Goal: Check status: Check status

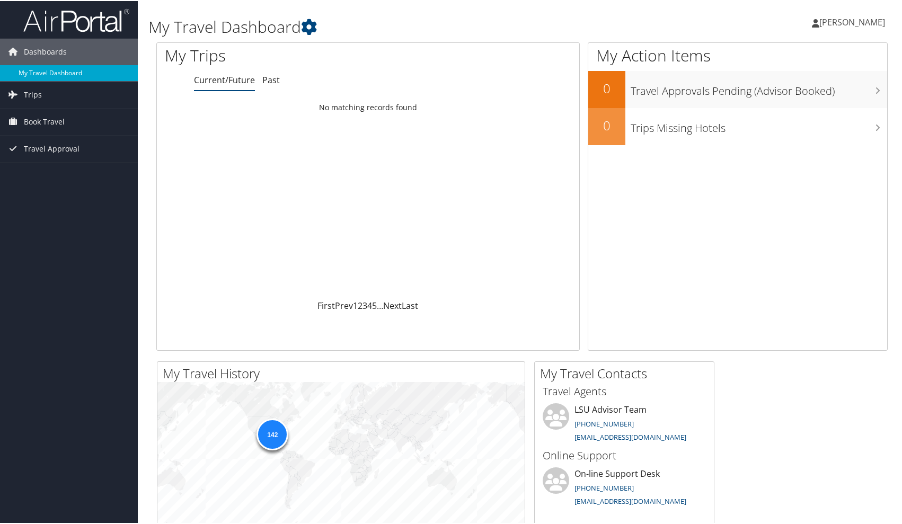
click at [91, 74] on link "My Travel Dashboard" at bounding box center [69, 72] width 138 height 16
click at [47, 92] on link "Trips" at bounding box center [69, 94] width 138 height 26
click at [59, 119] on link "Current/Future Trips" at bounding box center [69, 115] width 138 height 16
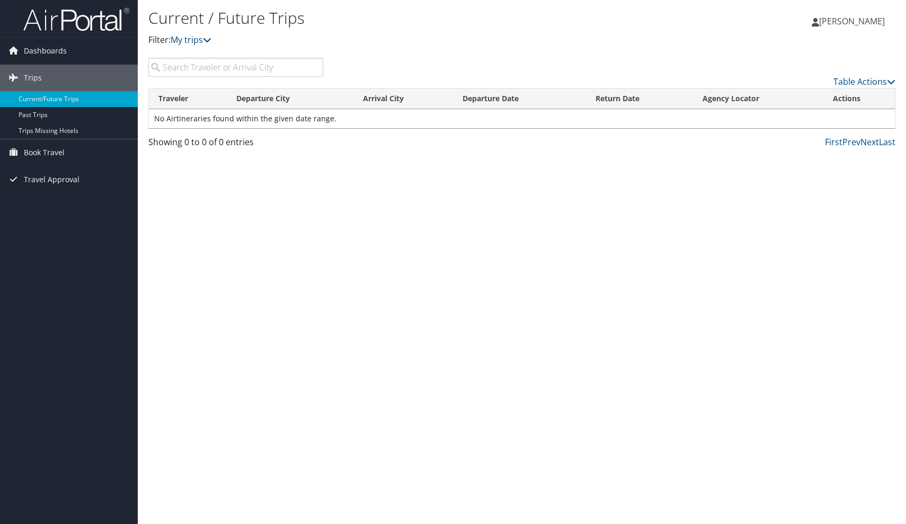
click at [192, 66] on input "search" at bounding box center [235, 67] width 175 height 19
click at [64, 117] on link "Past Trips" at bounding box center [69, 115] width 138 height 16
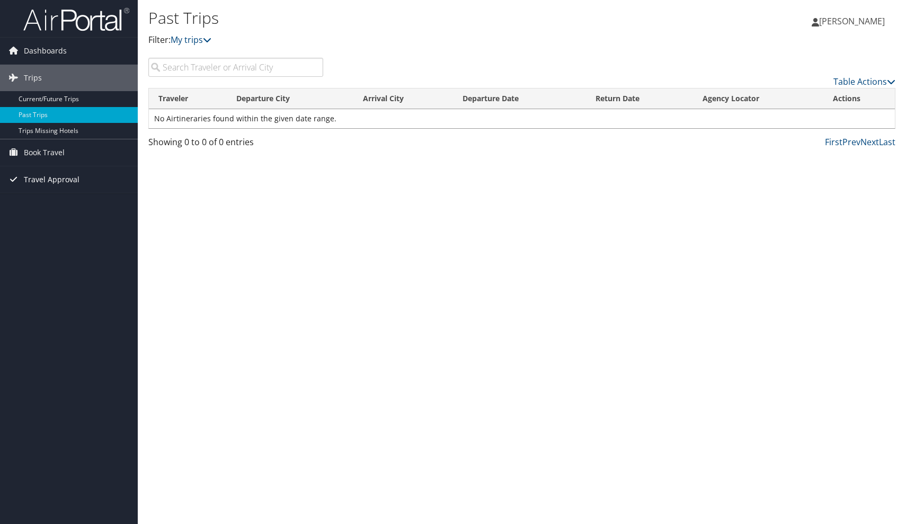
click at [60, 185] on span "Travel Approval" at bounding box center [52, 179] width 56 height 26
click at [63, 200] on link "Pending Trip Approvals" at bounding box center [69, 201] width 138 height 16
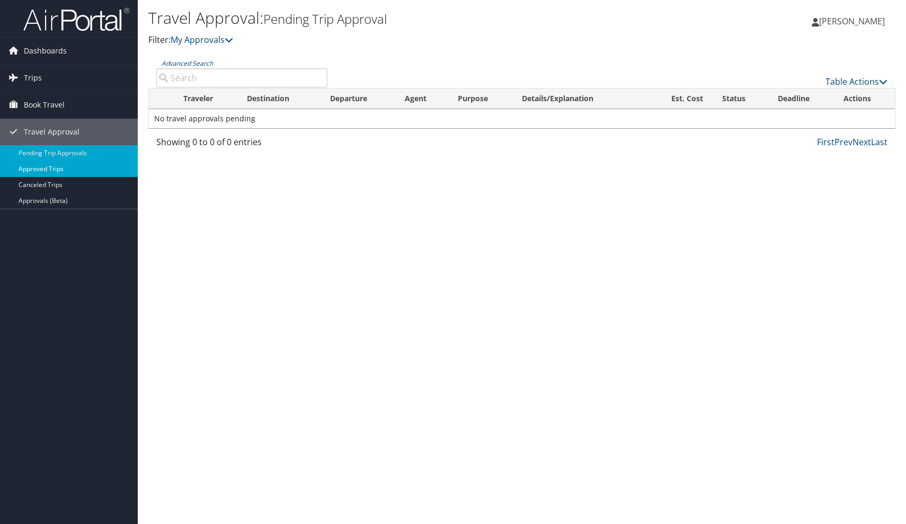
click at [64, 172] on link "Approved Trips" at bounding box center [69, 169] width 138 height 16
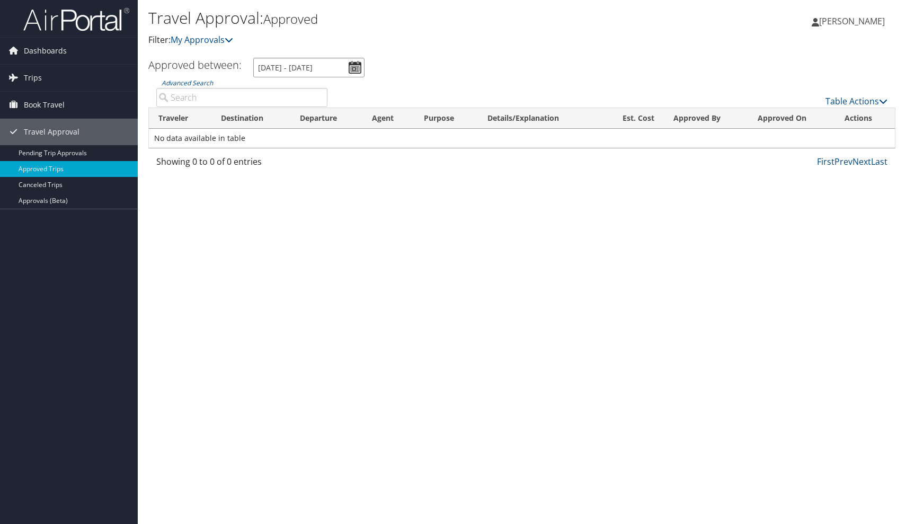
click at [353, 69] on input "8/29/2025 - 9/29/2025" at bounding box center [308, 68] width 111 height 20
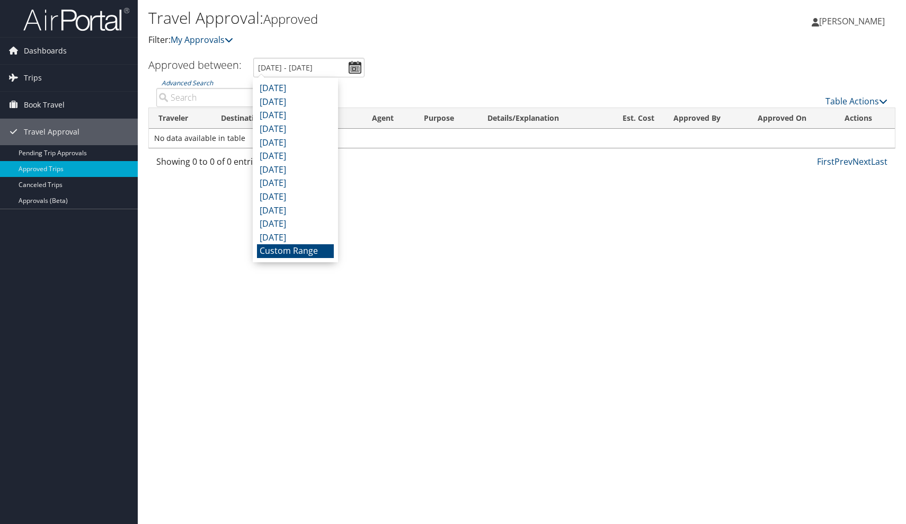
click at [280, 245] on li "Custom Range" at bounding box center [295, 251] width 77 height 14
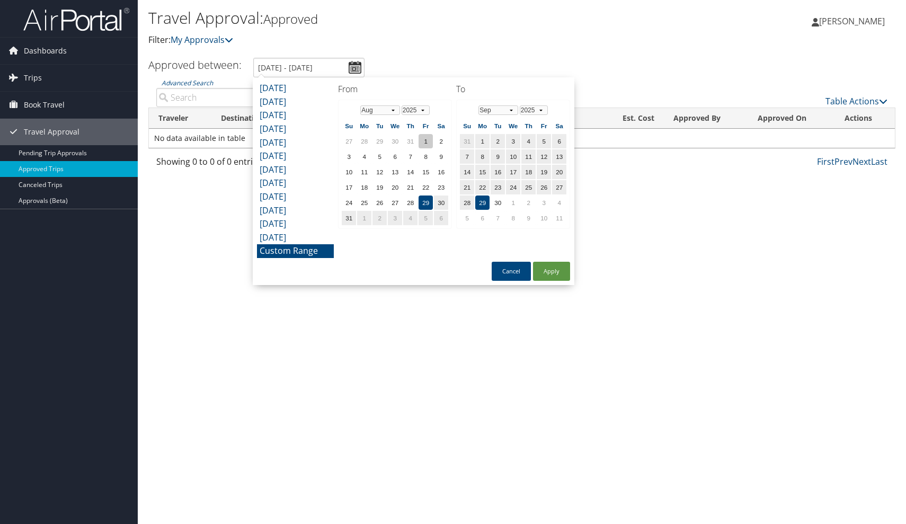
click at [431, 134] on td "1" at bounding box center [426, 141] width 14 height 14
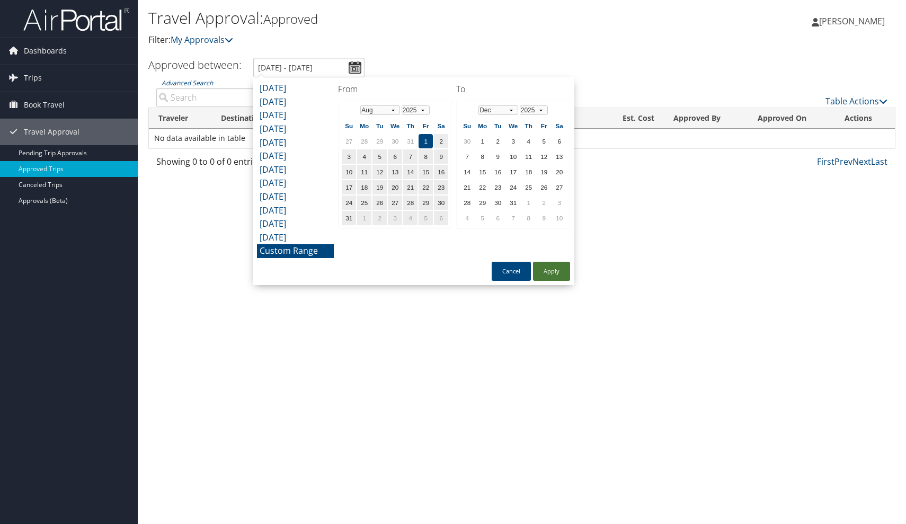
click at [554, 269] on button "Apply" at bounding box center [551, 271] width 37 height 19
type input "8/1/2025 - 9/29/2025"
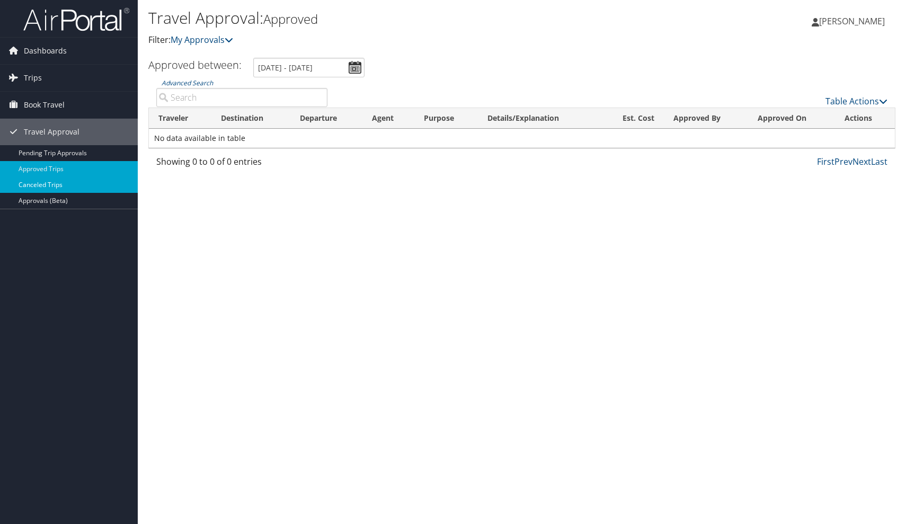
click at [63, 187] on link "Canceled Trips" at bounding box center [69, 185] width 138 height 16
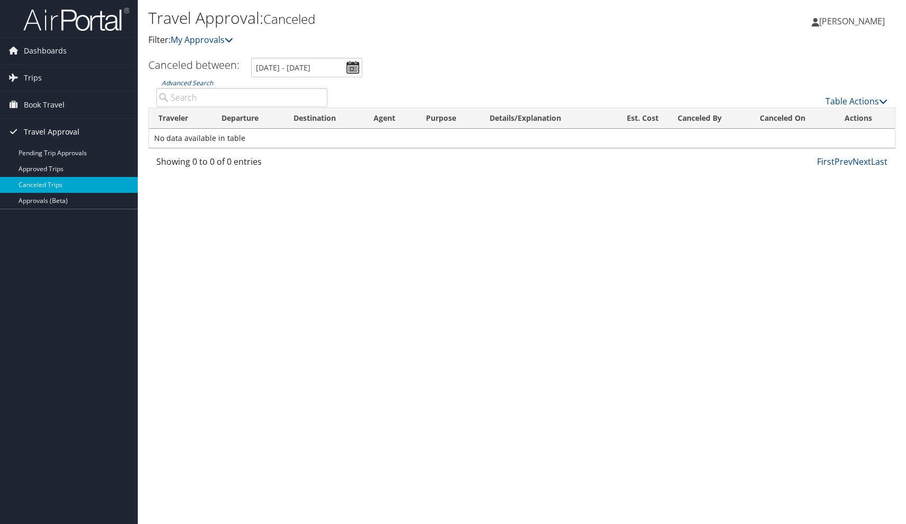
click at [61, 132] on span "Travel Approval" at bounding box center [52, 132] width 56 height 26
click at [66, 139] on span "Travel Approval" at bounding box center [52, 132] width 56 height 26
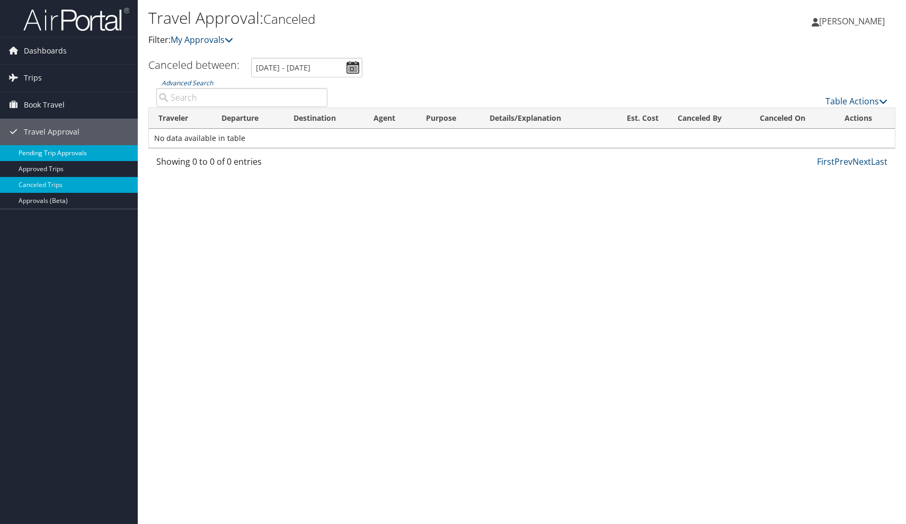
click at [72, 159] on link "Pending Trip Approvals" at bounding box center [69, 153] width 138 height 16
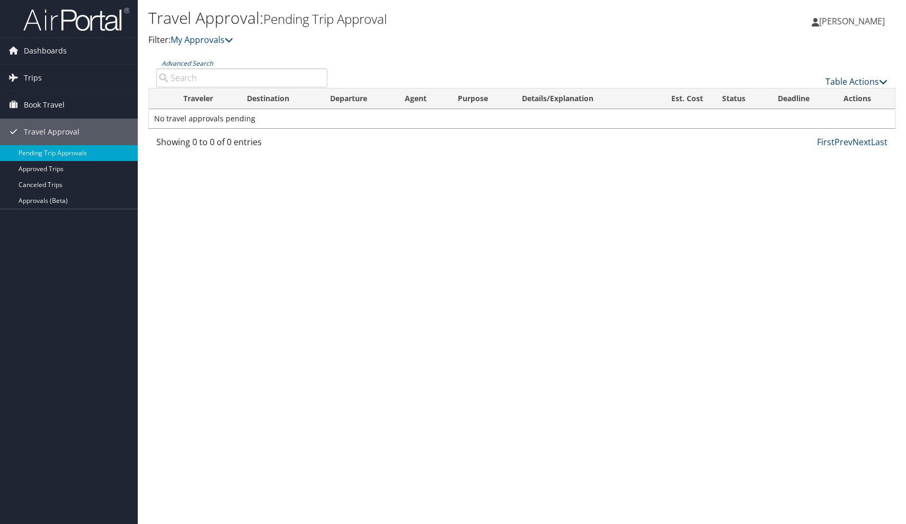
click at [878, 81] on link "Table Actions" at bounding box center [857, 82] width 62 height 12
click at [776, 253] on div at bounding box center [453, 262] width 906 height 524
click at [843, 143] on link "Prev" at bounding box center [844, 142] width 18 height 12
click at [32, 78] on span "Trips" at bounding box center [33, 78] width 18 height 26
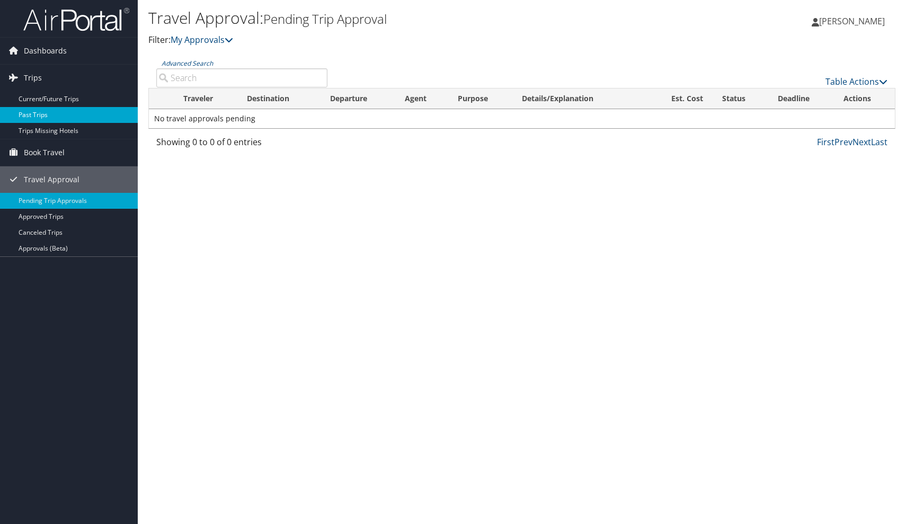
click at [36, 118] on link "Past Trips" at bounding box center [69, 115] width 138 height 16
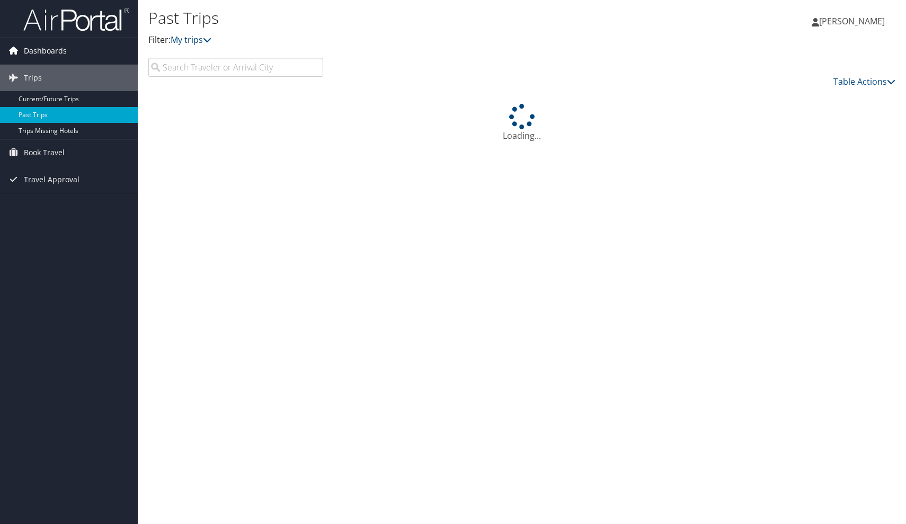
click at [51, 49] on span "Dashboards" at bounding box center [45, 51] width 43 height 26
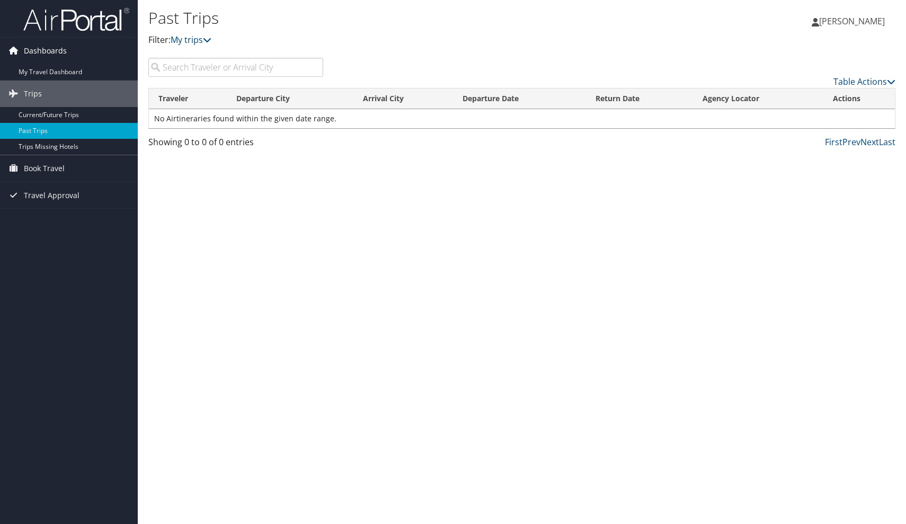
click at [51, 49] on span "Dashboards" at bounding box center [45, 51] width 43 height 26
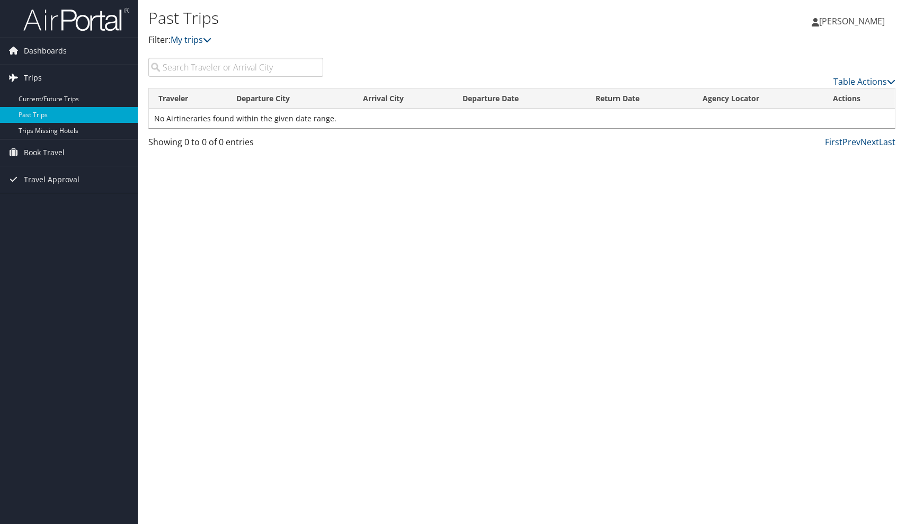
click at [38, 83] on span "Trips" at bounding box center [33, 78] width 18 height 26
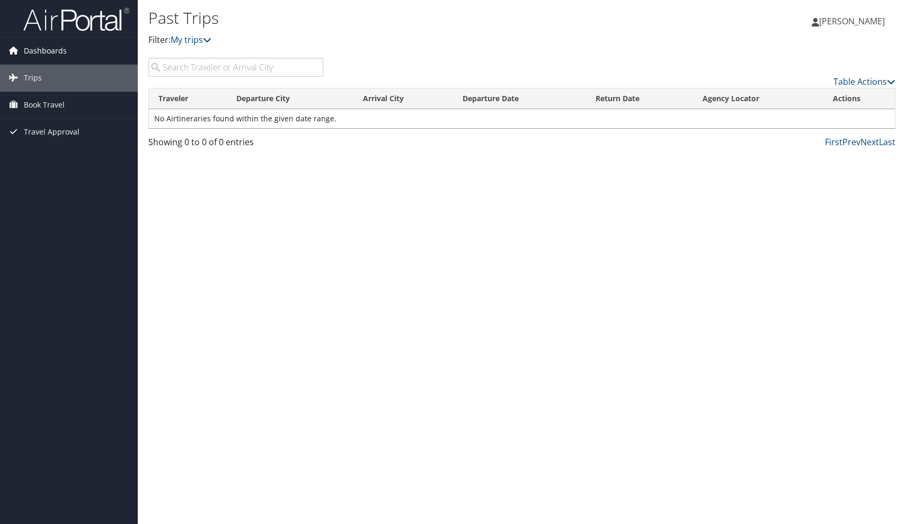
click at [39, 53] on span "Dashboards" at bounding box center [45, 51] width 43 height 26
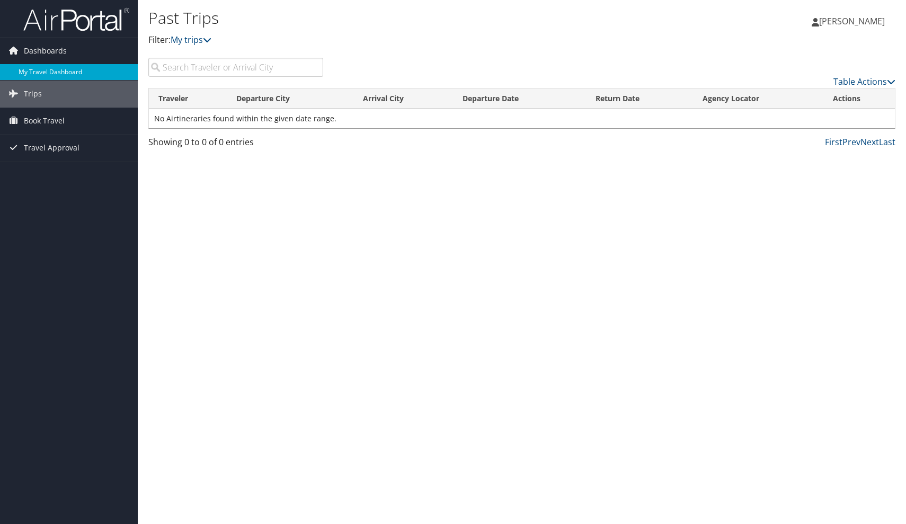
click at [32, 70] on link "My Travel Dashboard" at bounding box center [69, 72] width 138 height 16
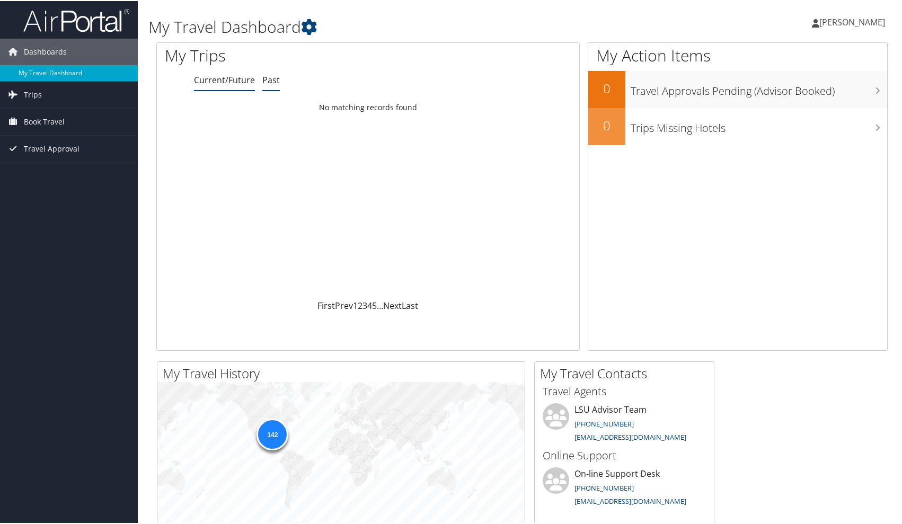
click at [273, 78] on link "Past" at bounding box center [270, 79] width 17 height 12
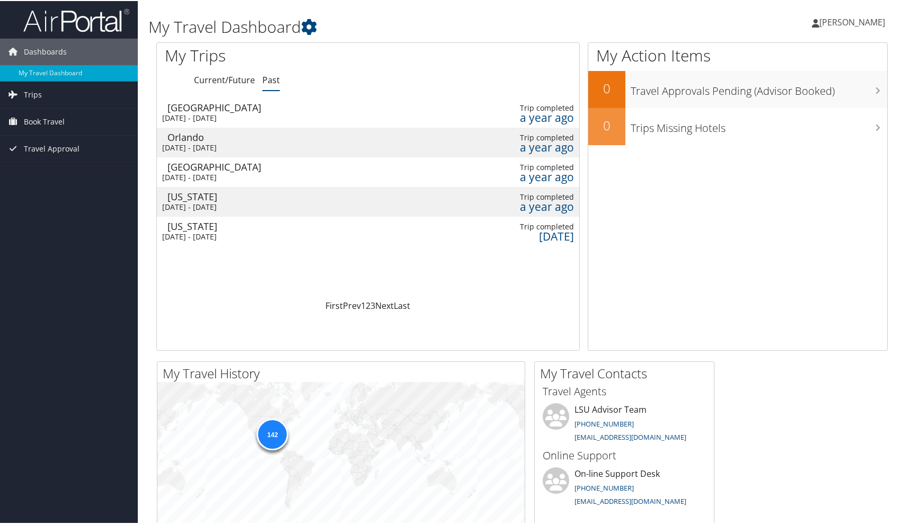
click at [868, 26] on span "[PERSON_NAME]" at bounding box center [852, 21] width 66 height 12
click at [78, 51] on link "Dashboards" at bounding box center [69, 51] width 138 height 26
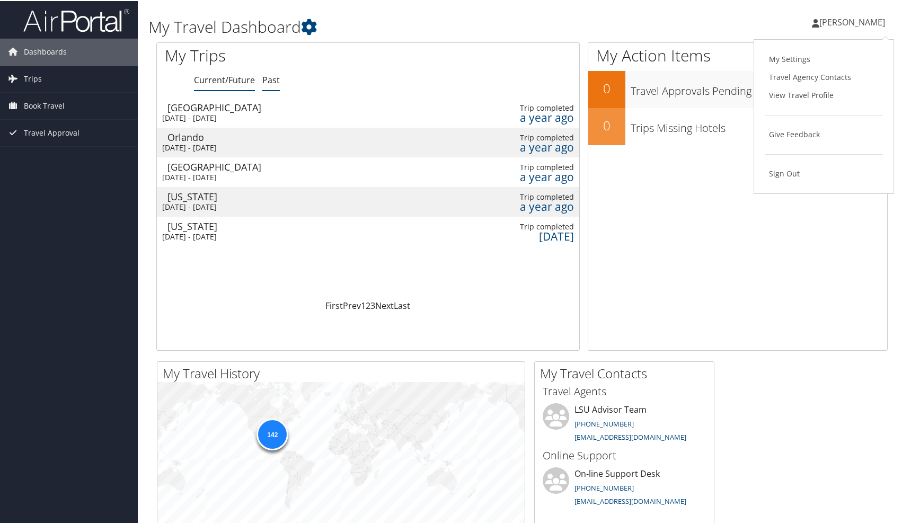
click at [211, 85] on li "Current/Future" at bounding box center [224, 79] width 61 height 19
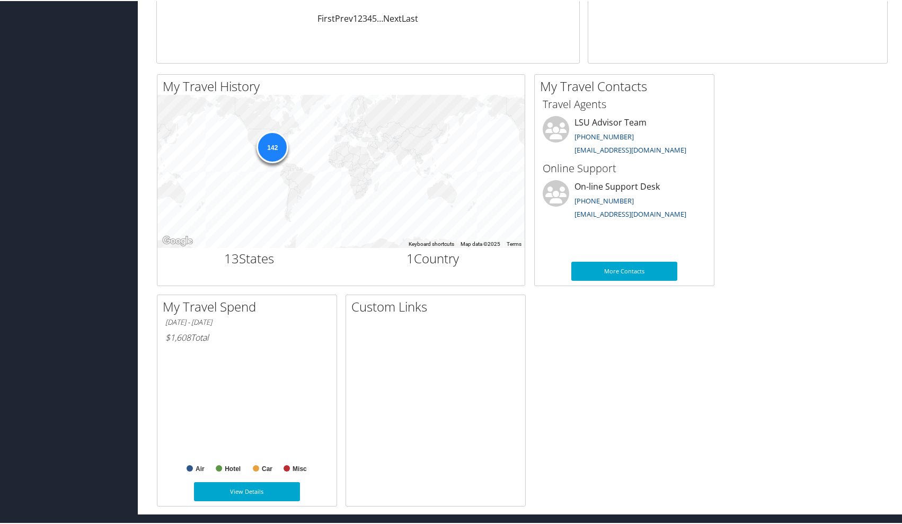
scroll to position [352, 0]
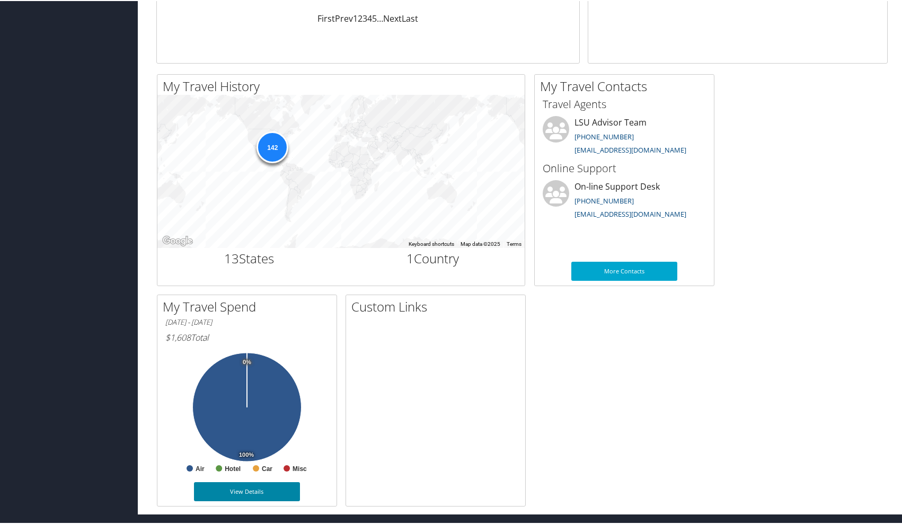
click at [235, 481] on link "View Details" at bounding box center [247, 490] width 106 height 19
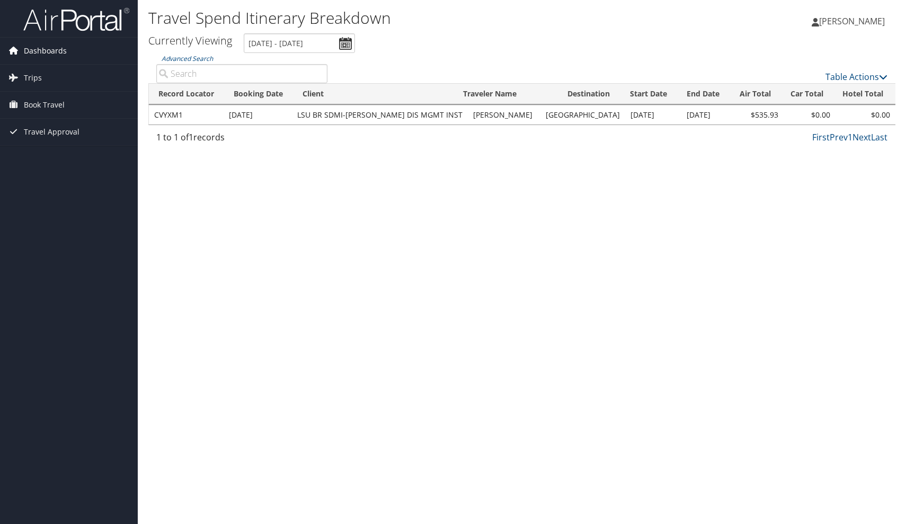
click at [60, 53] on span "Dashboards" at bounding box center [45, 51] width 43 height 26
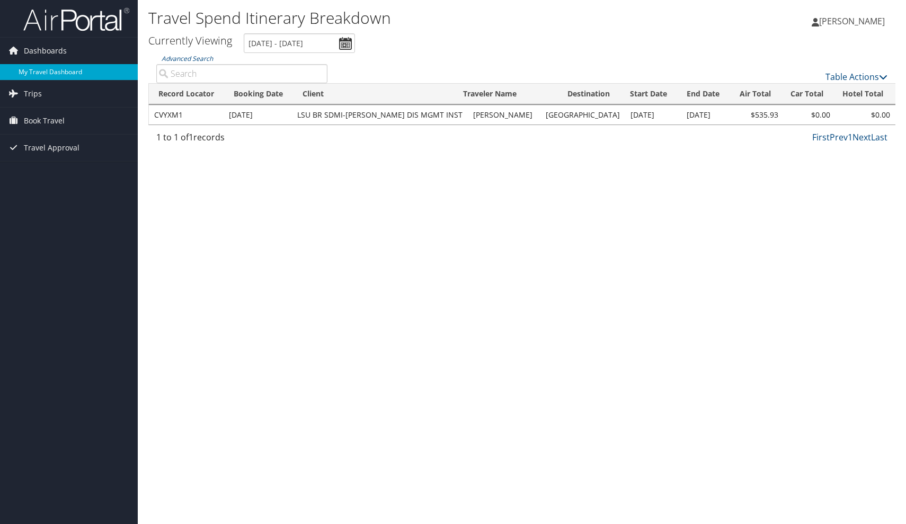
click at [56, 74] on link "My Travel Dashboard" at bounding box center [69, 72] width 138 height 16
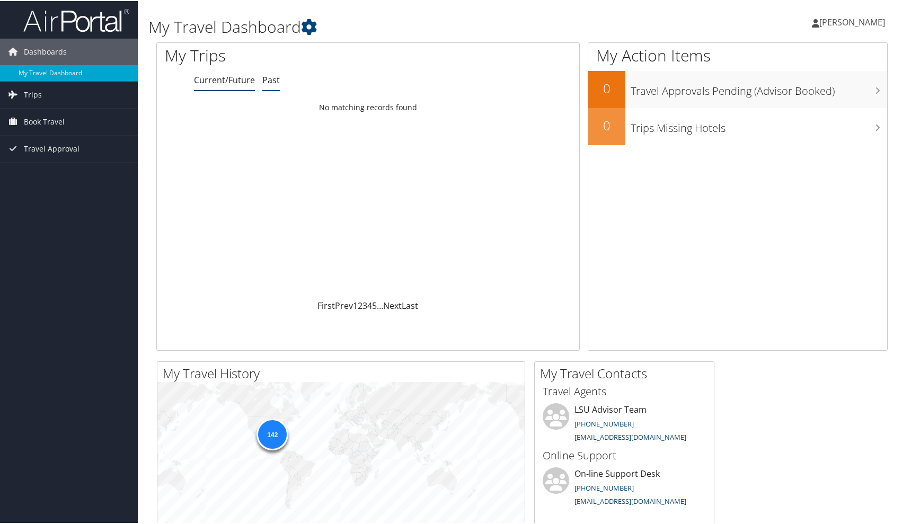
click at [274, 77] on link "Past" at bounding box center [270, 79] width 17 height 12
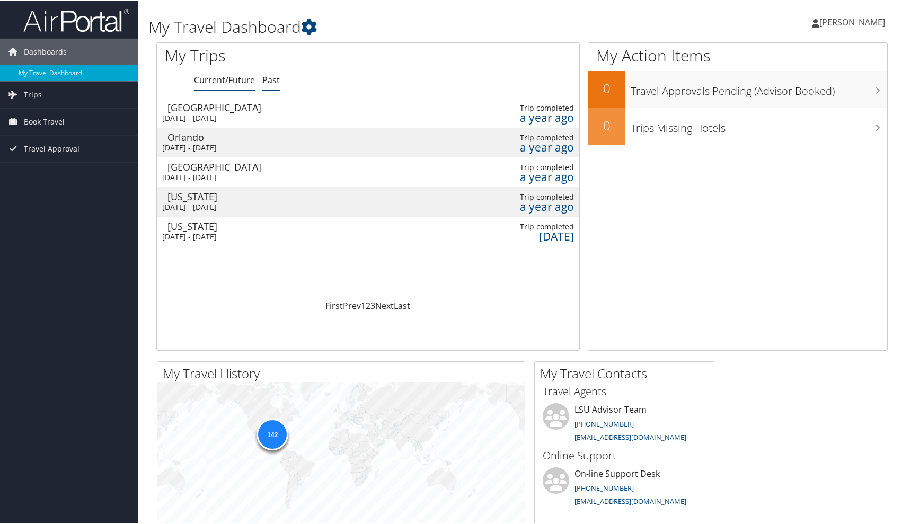
click at [224, 81] on link "Current/Future" at bounding box center [224, 79] width 61 height 12
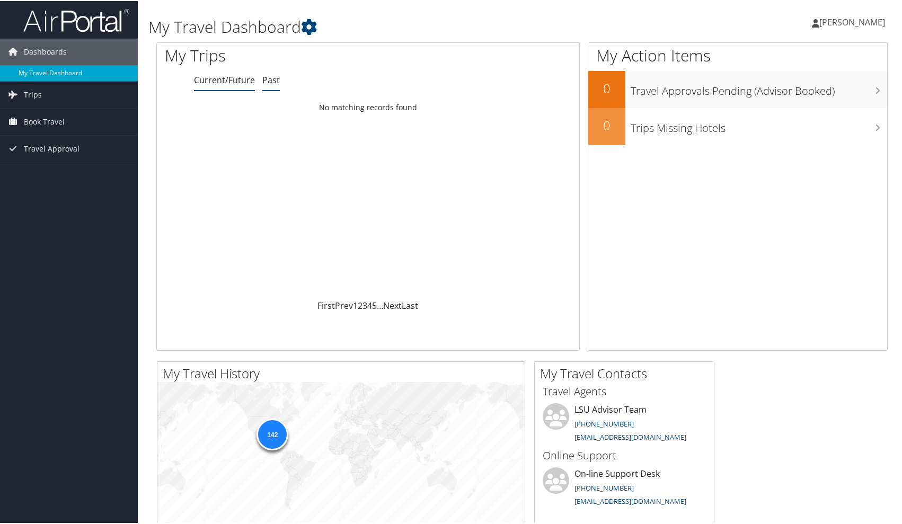
click at [274, 82] on link "Past" at bounding box center [270, 79] width 17 height 12
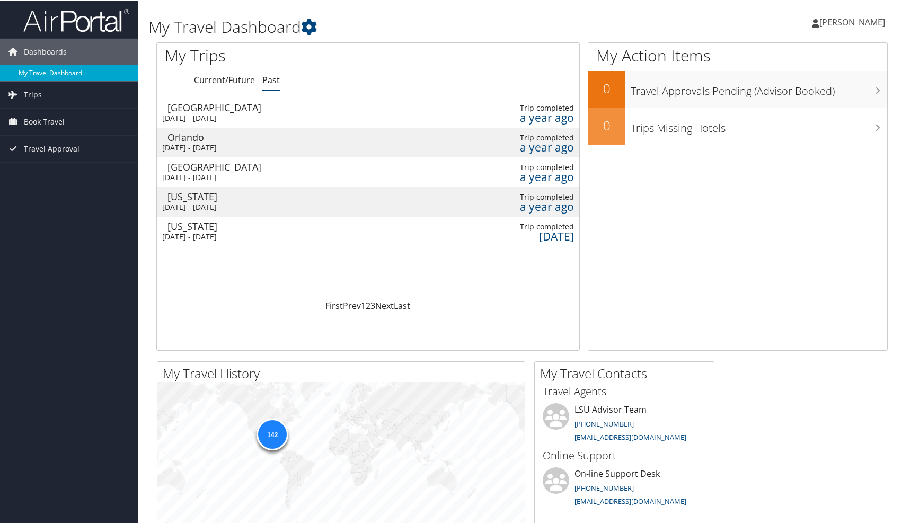
click at [57, 70] on link "My Travel Dashboard" at bounding box center [69, 72] width 138 height 16
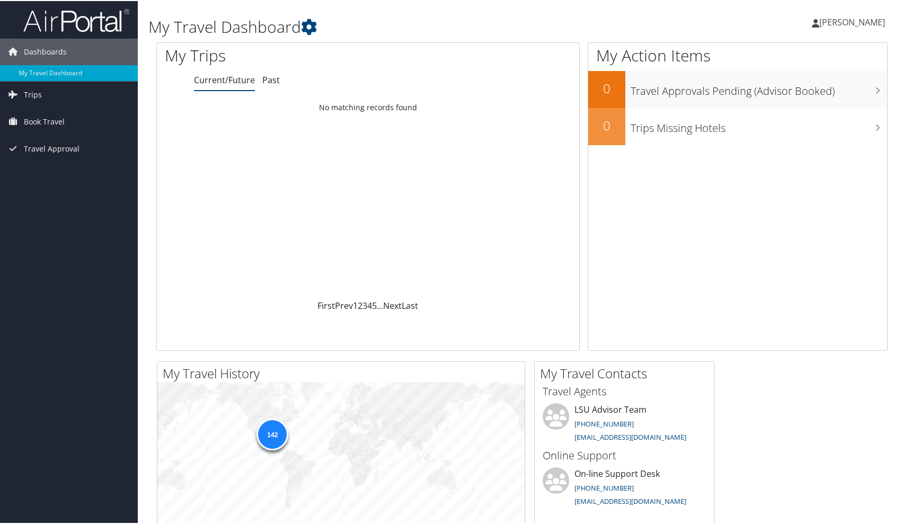
click at [34, 100] on span "Trips" at bounding box center [33, 94] width 18 height 26
click at [45, 118] on link "Current/Future Trips" at bounding box center [69, 115] width 138 height 16
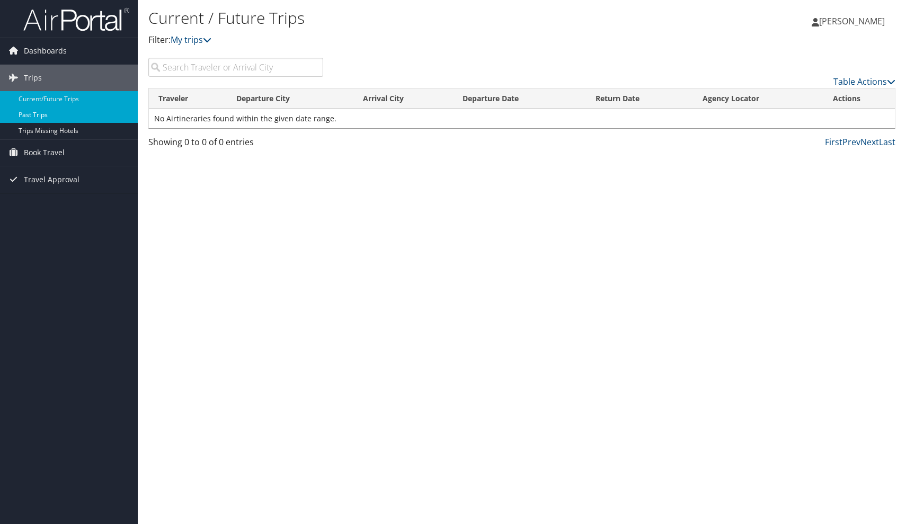
click at [39, 118] on link "Past Trips" at bounding box center [69, 115] width 138 height 16
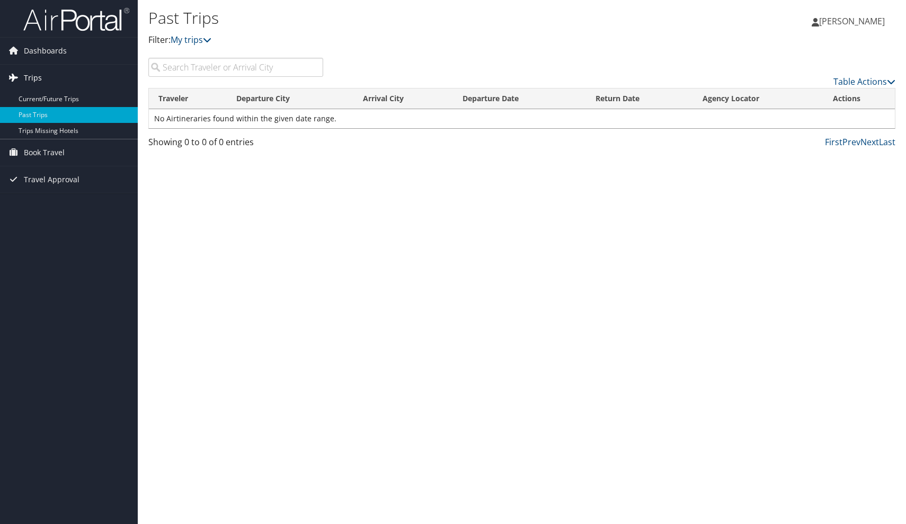
click at [50, 76] on link "Trips" at bounding box center [69, 78] width 138 height 26
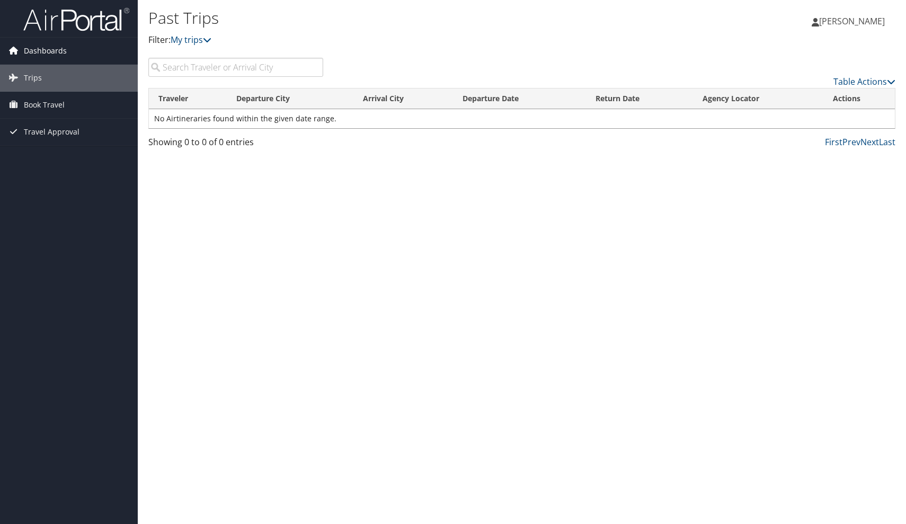
click at [55, 55] on span "Dashboards" at bounding box center [45, 51] width 43 height 26
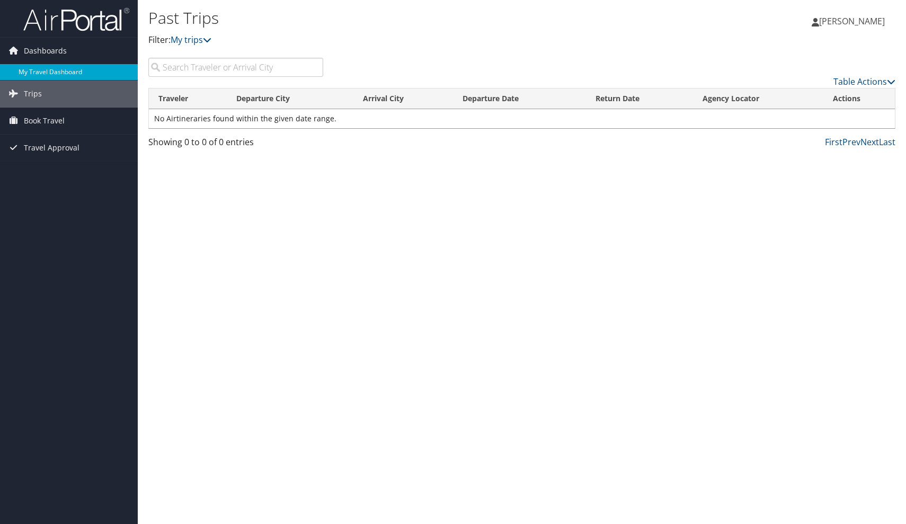
click at [49, 65] on link "My Travel Dashboard" at bounding box center [69, 72] width 138 height 16
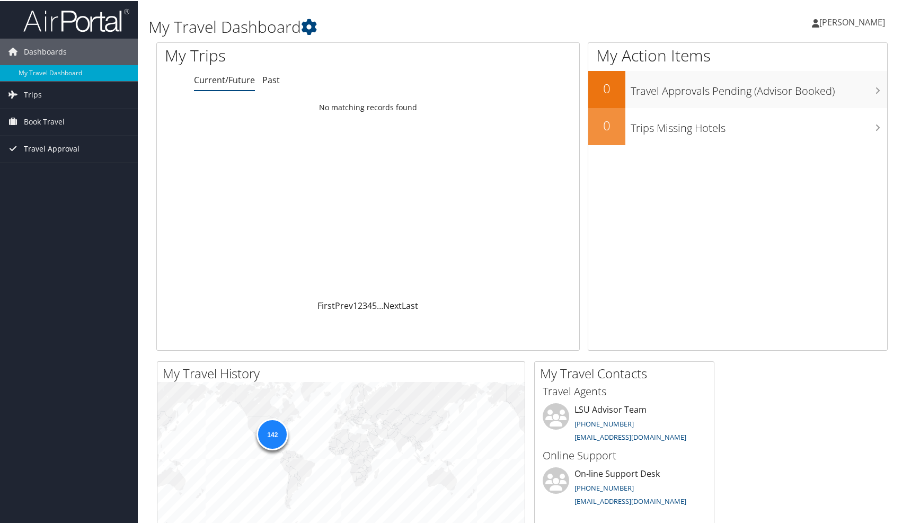
click at [59, 147] on span "Travel Approval" at bounding box center [52, 148] width 56 height 26
click at [71, 173] on link "Pending Trip Approvals" at bounding box center [69, 169] width 138 height 16
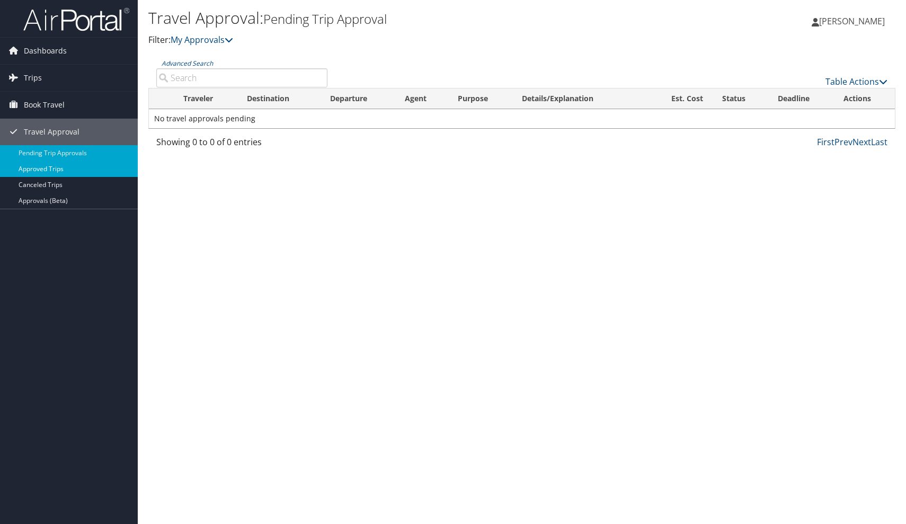
click at [64, 168] on link "Approved Trips" at bounding box center [69, 169] width 138 height 16
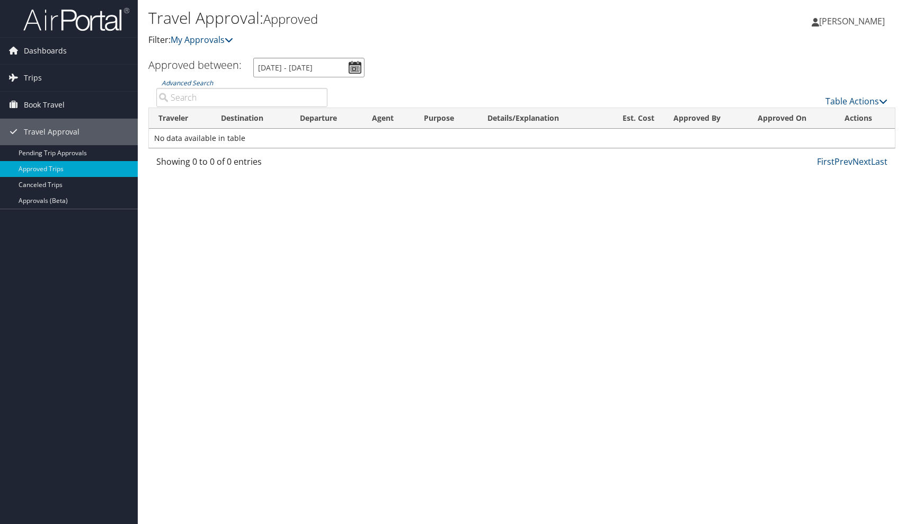
click at [360, 65] on input "[DATE] - [DATE]" at bounding box center [308, 68] width 111 height 20
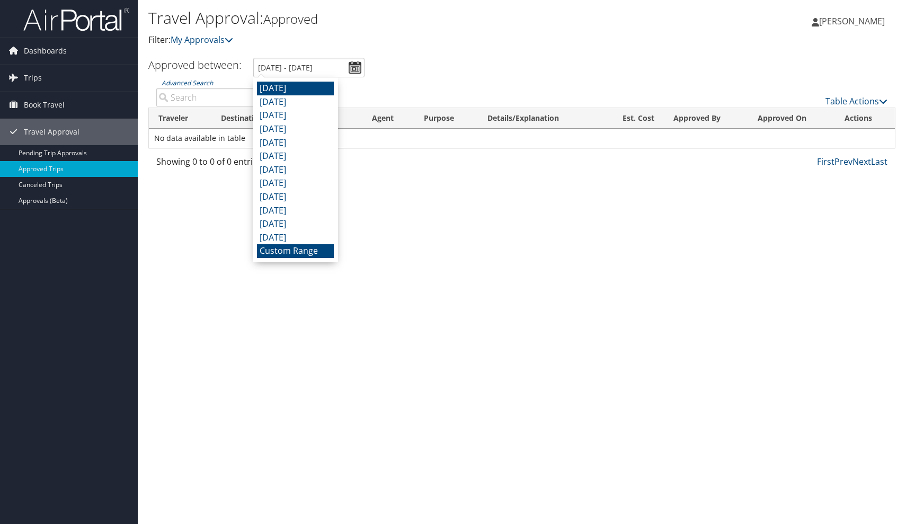
click at [312, 90] on li "[DATE]" at bounding box center [295, 89] width 77 height 14
click at [348, 70] on input "[DATE] - [DATE]" at bounding box center [308, 68] width 111 height 20
click at [313, 252] on li "Custom Range" at bounding box center [295, 251] width 77 height 14
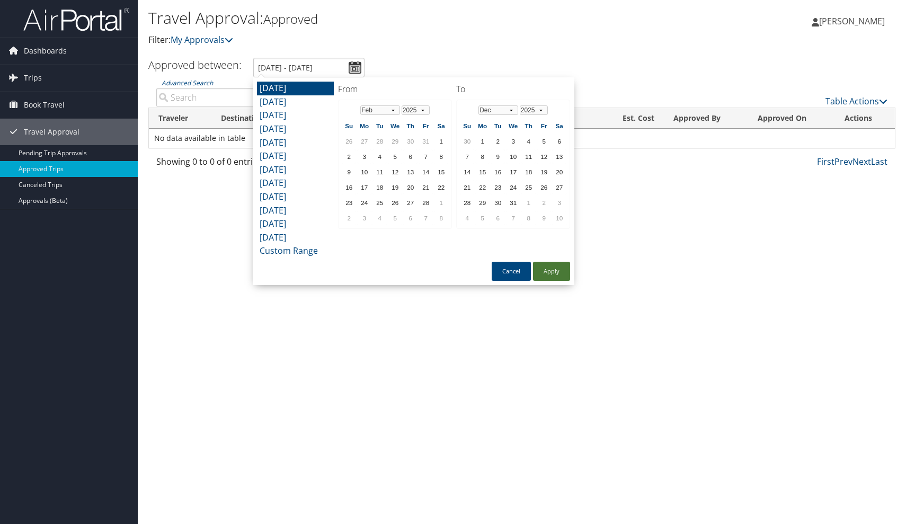
click at [555, 266] on button "Apply" at bounding box center [551, 271] width 37 height 19
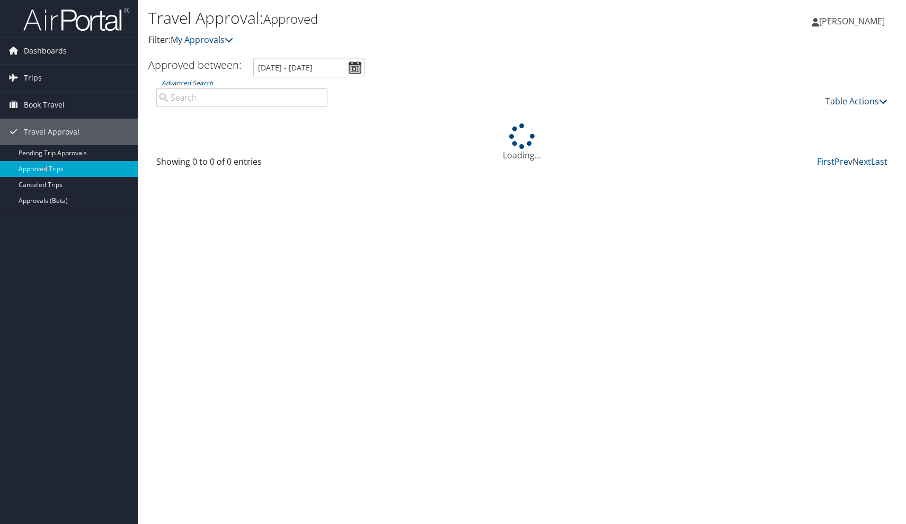
type input "[DATE] - [DATE]"
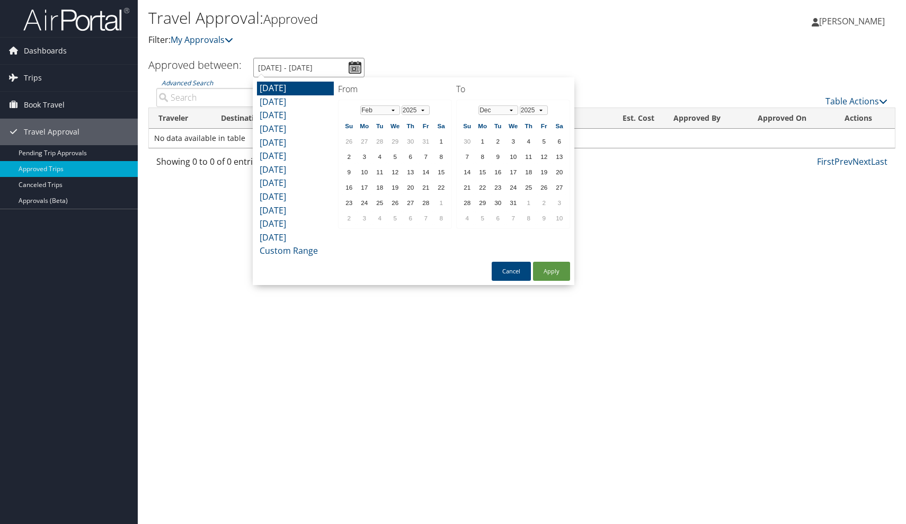
click at [359, 69] on input "[DATE] - [DATE]" at bounding box center [308, 68] width 111 height 20
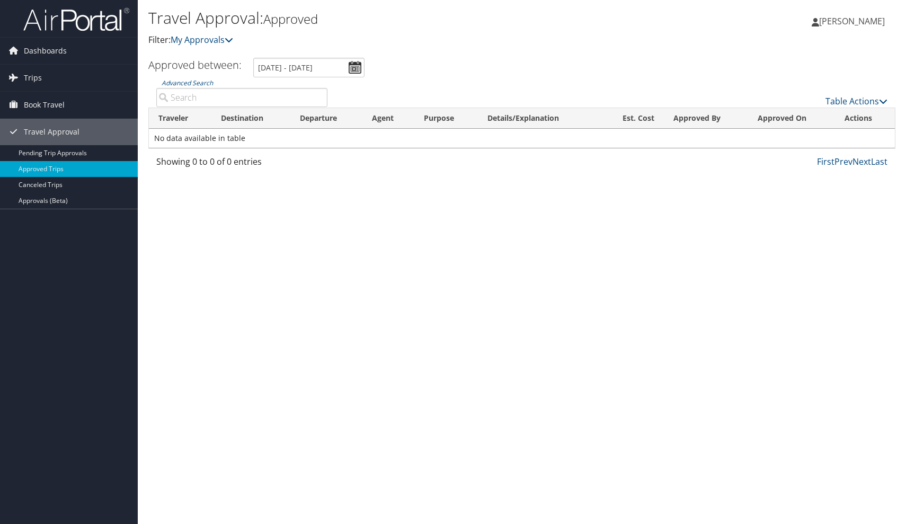
click at [837, 23] on span "[PERSON_NAME]" at bounding box center [852, 21] width 66 height 12
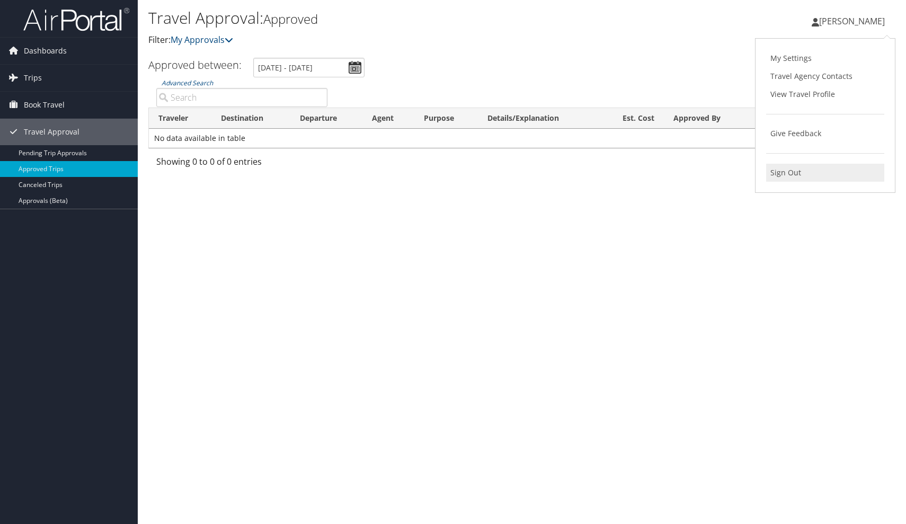
click at [790, 171] on link "Sign Out" at bounding box center [825, 173] width 118 height 18
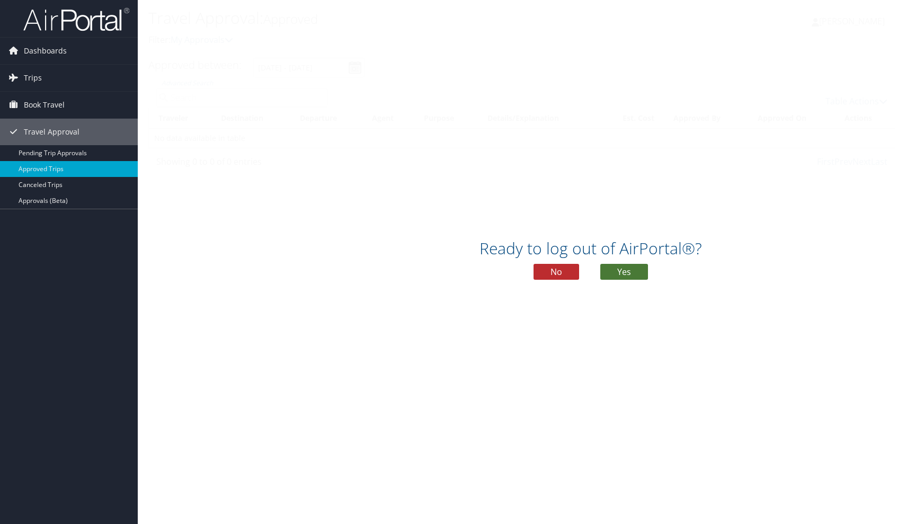
click at [622, 277] on button "Yes" at bounding box center [624, 272] width 48 height 16
